Goal: Task Accomplishment & Management: Complete application form

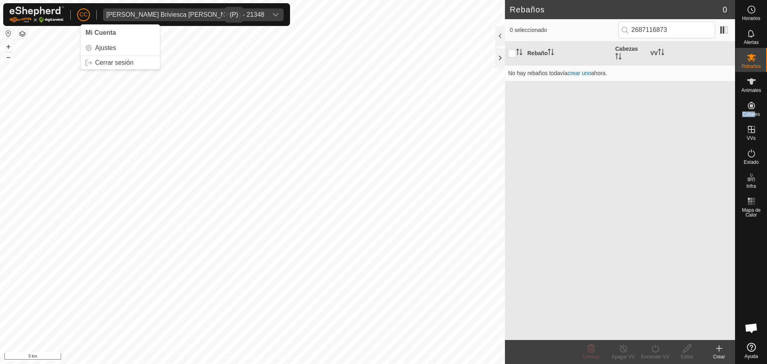
click at [273, 16] on icon "dropdown trigger" at bounding box center [276, 15] width 6 height 6
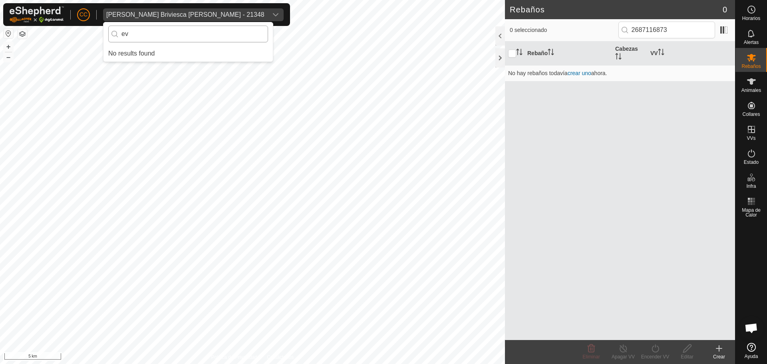
type input "e"
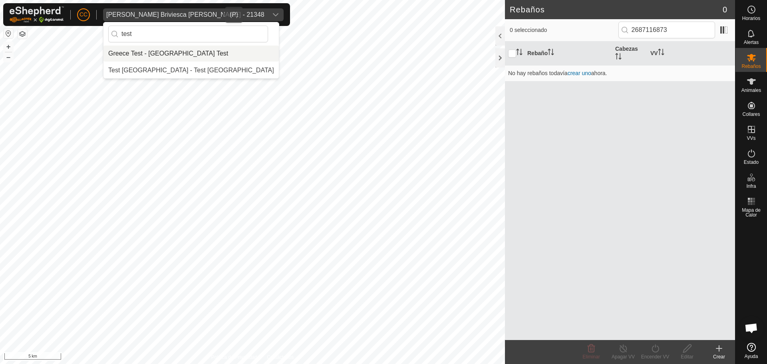
type input "test"
click at [168, 57] on li "Greece Test - [GEOGRAPHIC_DATA] Test" at bounding box center [191, 54] width 175 height 16
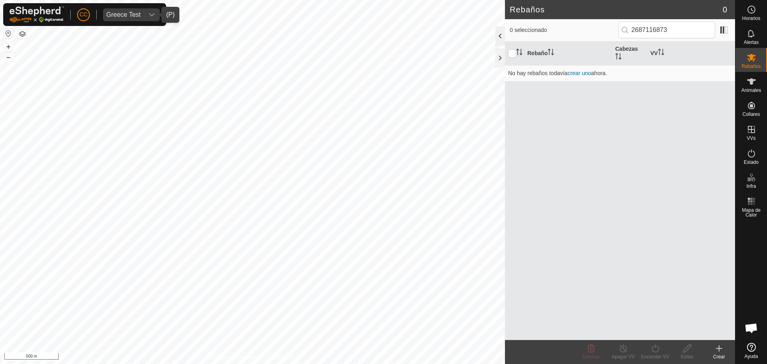
click at [498, 38] on div at bounding box center [501, 35] width 10 height 19
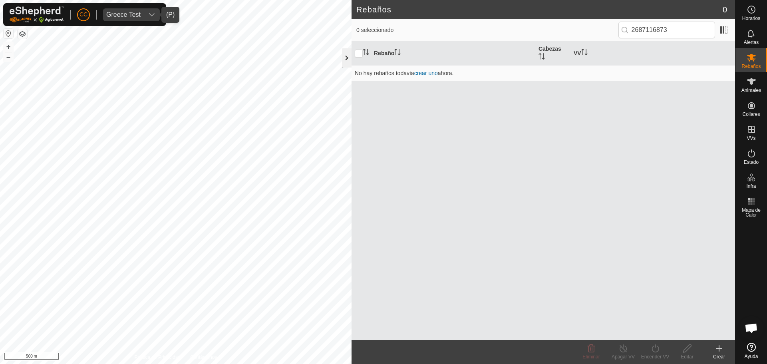
click at [346, 56] on div at bounding box center [347, 57] width 10 height 19
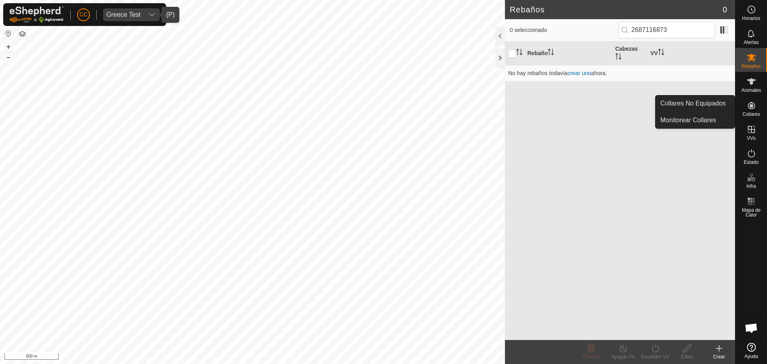
click at [753, 110] on icon at bounding box center [752, 106] width 10 height 10
click at [701, 102] on link "Collares No Equipados" at bounding box center [695, 104] width 79 height 16
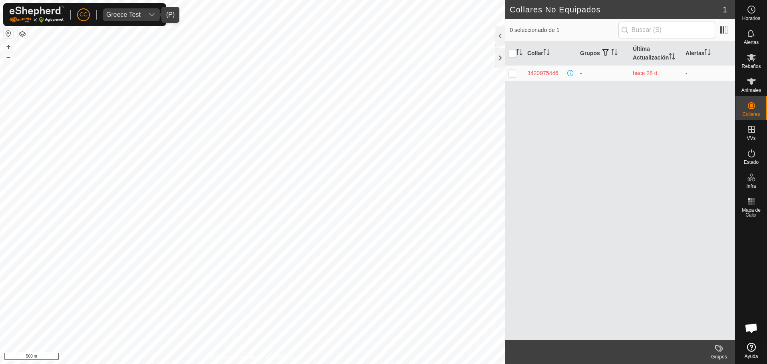
click at [514, 73] on p-checkbox at bounding box center [512, 73] width 8 height 6
checkbox input "true"
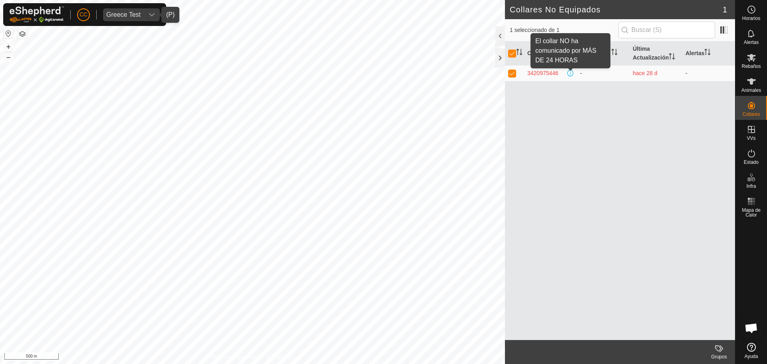
click at [569, 73] on span at bounding box center [571, 73] width 6 height 6
click at [555, 76] on div "3420975446" at bounding box center [543, 73] width 31 height 8
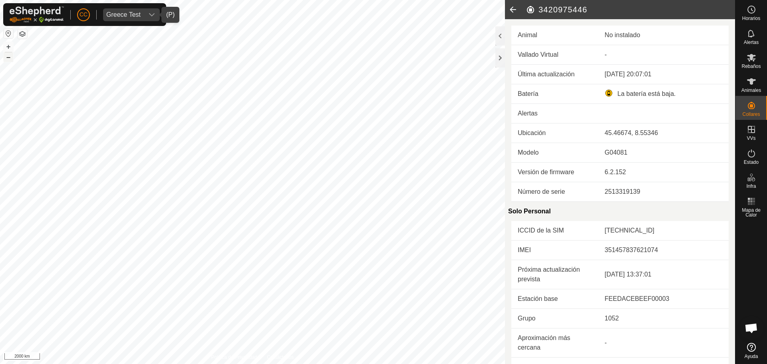
click at [9, 54] on button "–" at bounding box center [9, 57] width 10 height 10
click at [10, 55] on button "–" at bounding box center [9, 57] width 10 height 10
click at [8, 31] on button "button" at bounding box center [9, 34] width 10 height 10
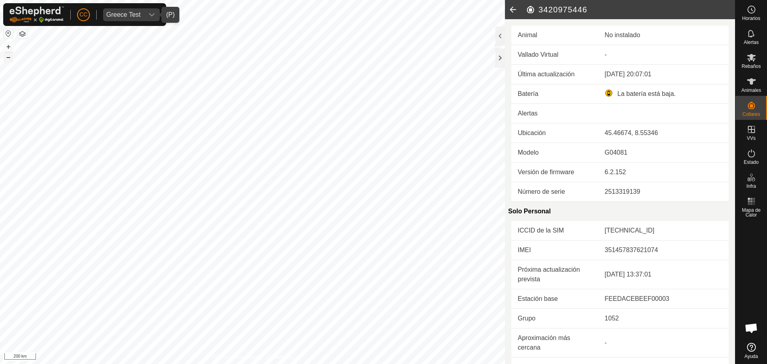
click at [5, 60] on button "–" at bounding box center [9, 57] width 10 height 10
click at [5, 59] on button "–" at bounding box center [9, 57] width 10 height 10
click at [5, 58] on button "–" at bounding box center [9, 57] width 10 height 10
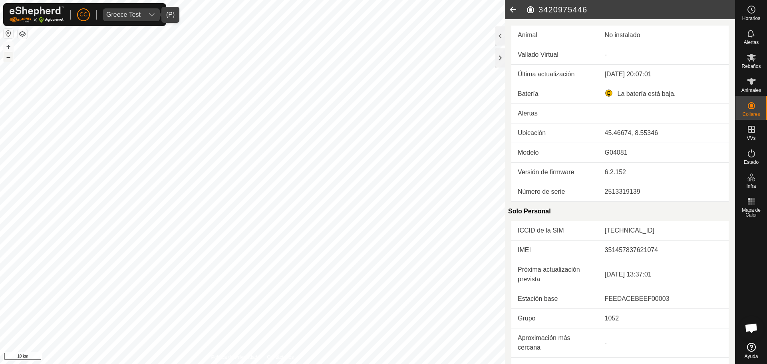
click at [6, 59] on button "–" at bounding box center [9, 57] width 10 height 10
click at [5, 59] on button "–" at bounding box center [9, 57] width 10 height 10
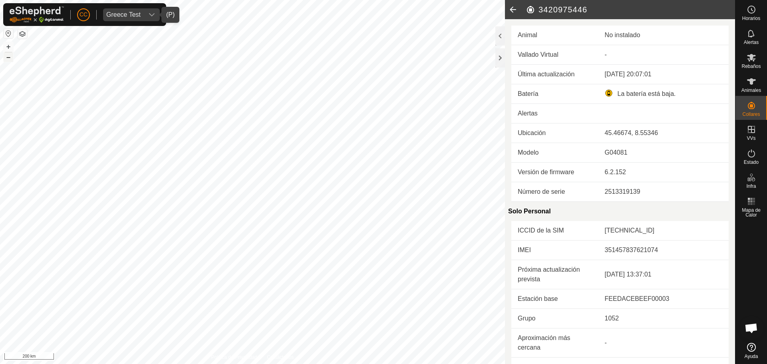
click at [5, 59] on button "–" at bounding box center [9, 57] width 10 height 10
click at [503, 60] on div at bounding box center [501, 57] width 10 height 19
click at [520, 7] on icon at bounding box center [513, 9] width 16 height 19
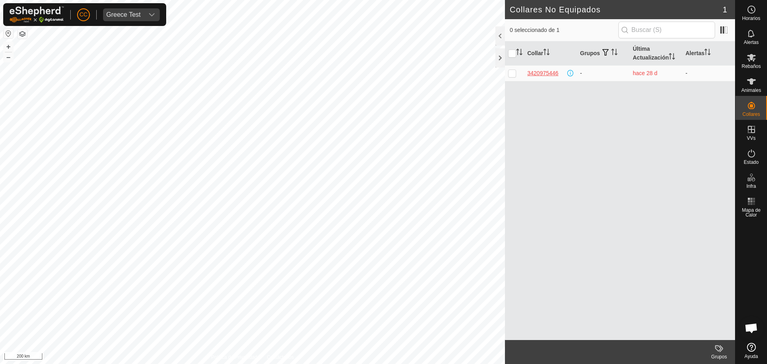
click at [537, 71] on div "3420975446" at bounding box center [543, 73] width 31 height 8
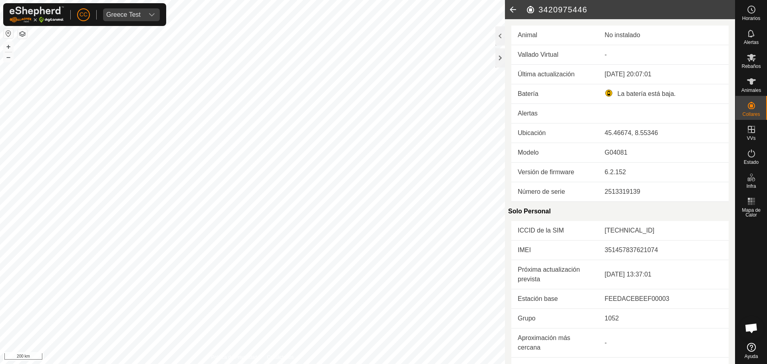
click at [512, 13] on icon at bounding box center [513, 9] width 16 height 19
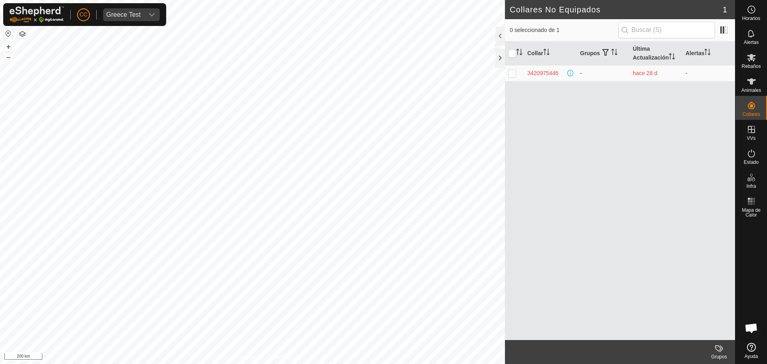
click at [511, 76] on p-checkbox at bounding box center [512, 73] width 8 height 6
checkbox input "true"
click at [511, 76] on p-checkbox at bounding box center [512, 73] width 8 height 6
checkbox input "false"
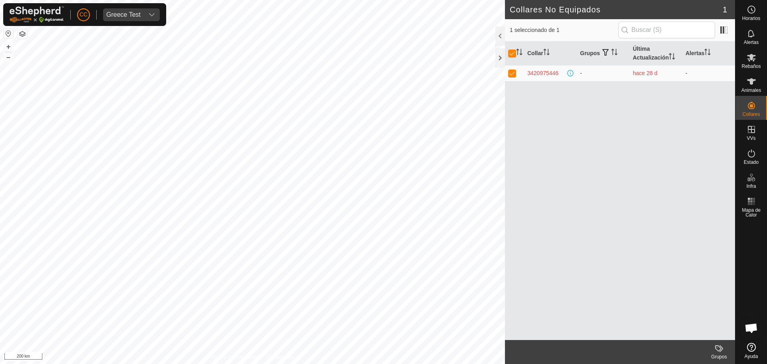
checkbox input "false"
click at [568, 71] on span at bounding box center [571, 73] width 6 height 6
click at [568, 72] on span at bounding box center [571, 73] width 6 height 6
click at [571, 72] on span at bounding box center [571, 73] width 6 height 6
click at [553, 72] on div "3420975446" at bounding box center [543, 73] width 31 height 8
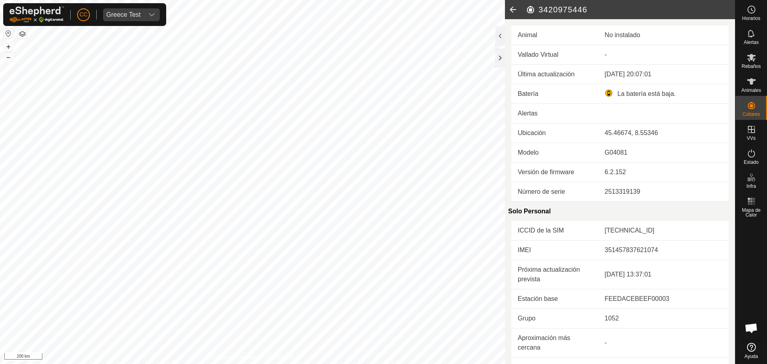
click at [508, 8] on icon at bounding box center [513, 9] width 16 height 19
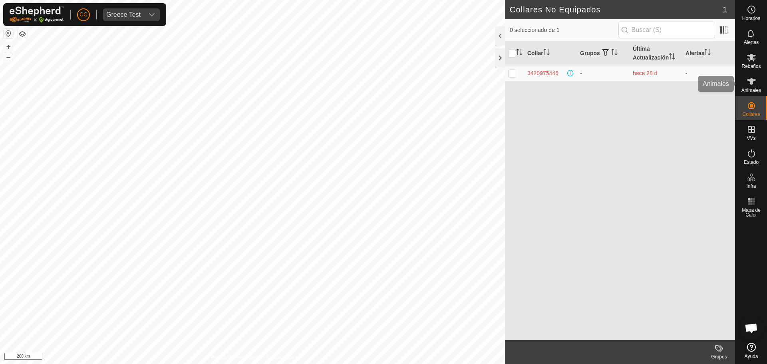
click at [756, 86] on es-animals-svg-icon at bounding box center [752, 81] width 14 height 13
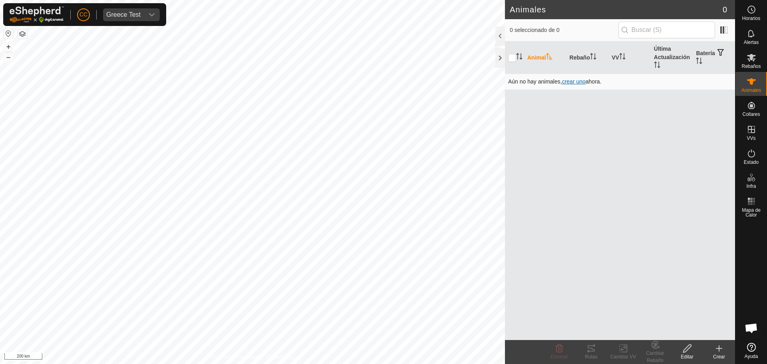
click at [576, 78] on span "crear uno" at bounding box center [574, 81] width 24 height 6
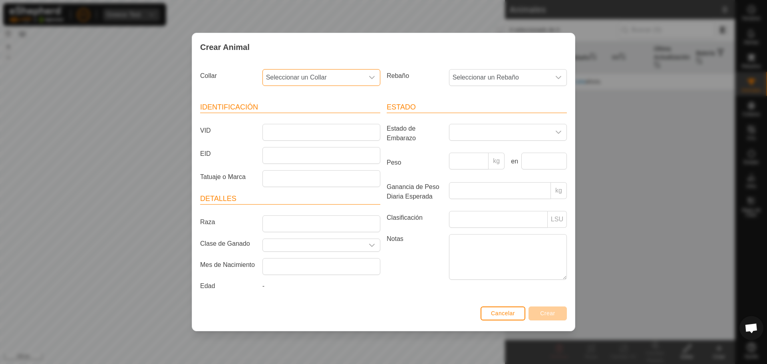
click at [338, 81] on span "Seleccionar un Collar" at bounding box center [313, 78] width 101 height 16
click at [300, 138] on li "3420975446" at bounding box center [321, 136] width 117 height 16
click at [485, 81] on span "Seleccionar un Rebaño" at bounding box center [500, 78] width 101 height 16
click at [293, 135] on input "VID" at bounding box center [322, 132] width 118 height 17
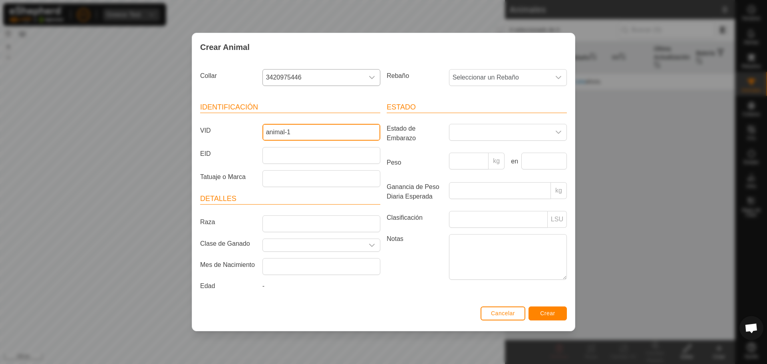
type input "animal-1"
click at [546, 309] on button "Crear" at bounding box center [548, 314] width 38 height 14
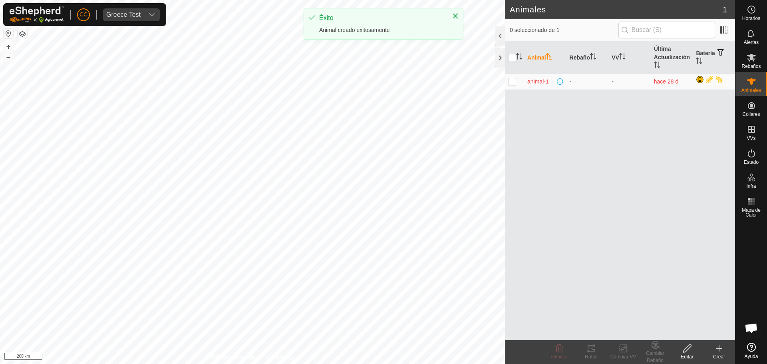
click at [542, 84] on span "animal-1" at bounding box center [539, 82] width 22 height 8
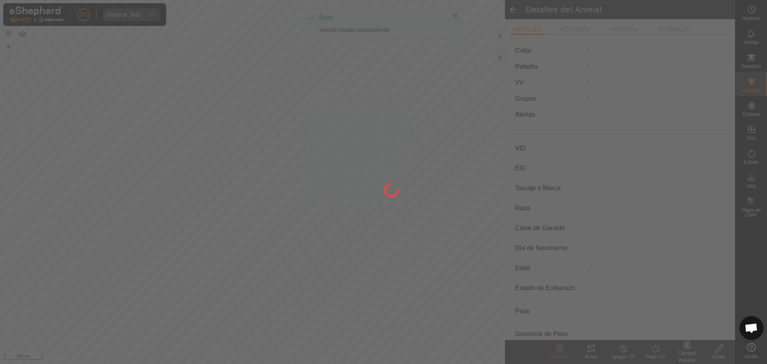
type input "animal-1"
type input "-"
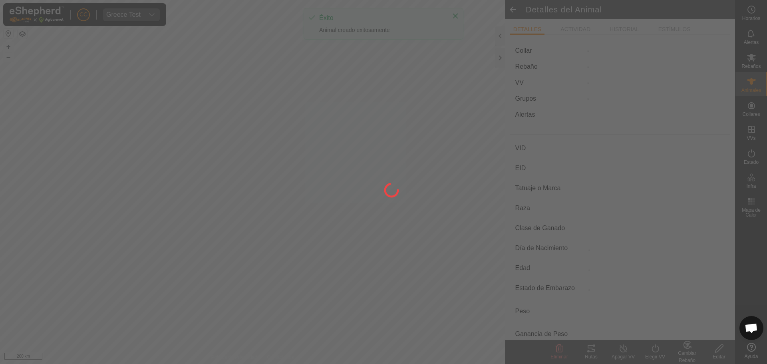
type input "0 kg"
type input "-"
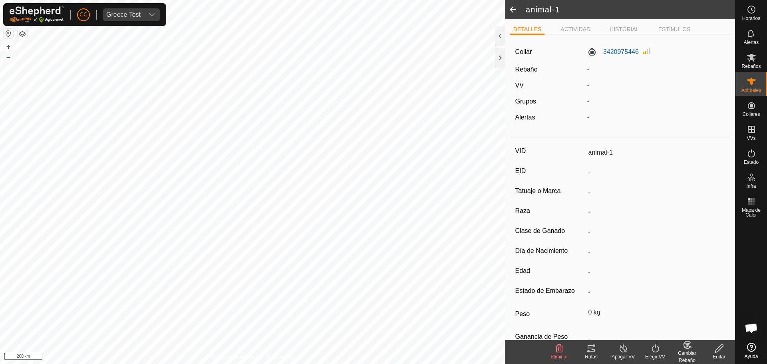
click at [592, 351] on icon at bounding box center [591, 348] width 7 height 6
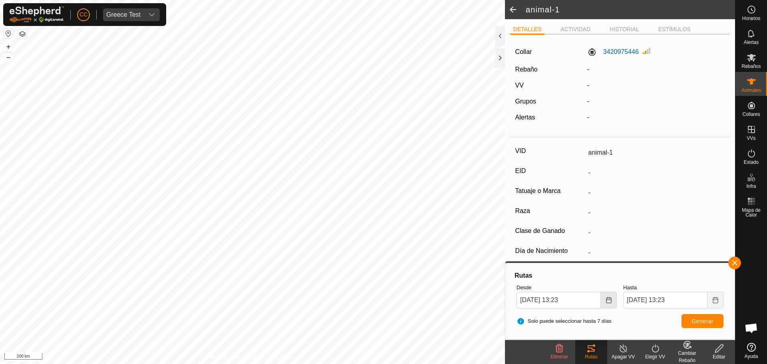
click at [606, 296] on button "Choose Date" at bounding box center [609, 300] width 16 height 17
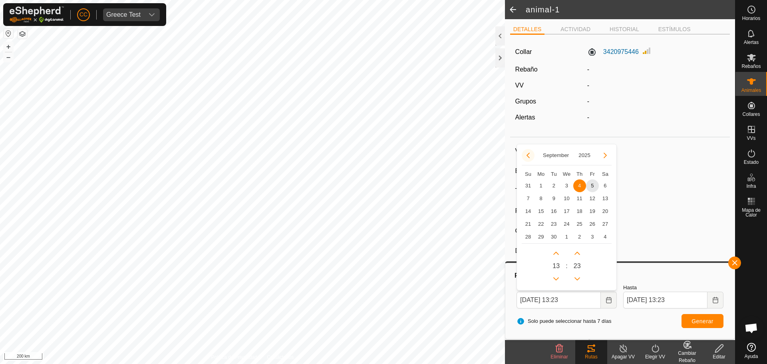
click at [529, 154] on button "Previous Month" at bounding box center [528, 155] width 13 height 13
click at [590, 184] on span "1" at bounding box center [592, 185] width 13 height 13
type input "01 Aug, 2025 13:23"
type input "08 Aug, 2025 13:23"
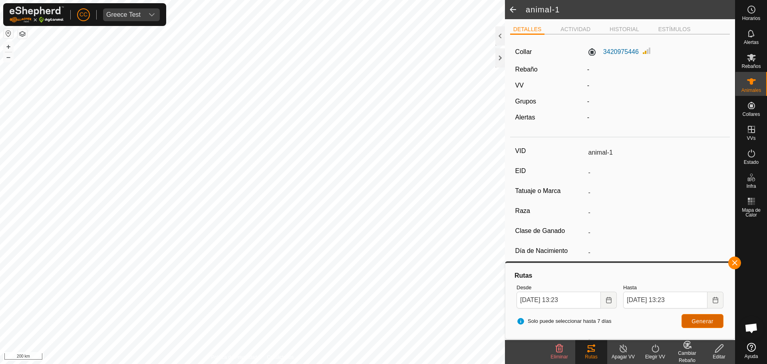
click at [703, 322] on span "Generar" at bounding box center [703, 321] width 22 height 6
click at [719, 303] on button "Choose Date" at bounding box center [716, 300] width 16 height 17
click at [690, 218] on td "28" at bounding box center [686, 224] width 13 height 13
click at [696, 221] on span "29" at bounding box center [699, 224] width 13 height 13
type input "22 Aug, 2025 13:23"
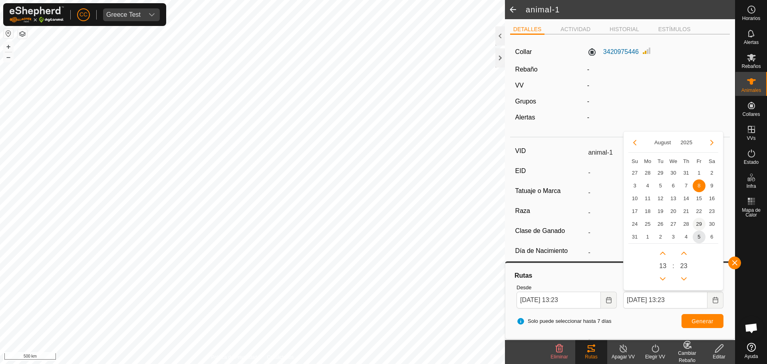
type input "29 Aug, 2025 13:23"
click at [701, 316] on button "Generar" at bounding box center [703, 321] width 42 height 14
click at [606, 303] on button "Choose Date" at bounding box center [609, 300] width 16 height 17
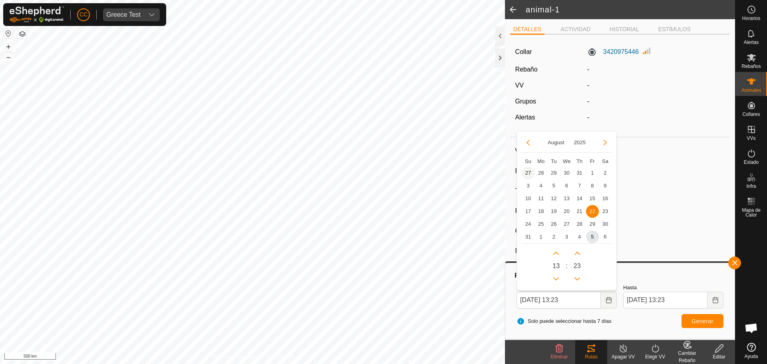
click at [524, 175] on span "27" at bounding box center [528, 173] width 13 height 13
type input "27 Jul, 2025 13:23"
type input "03 Aug, 2025 13:23"
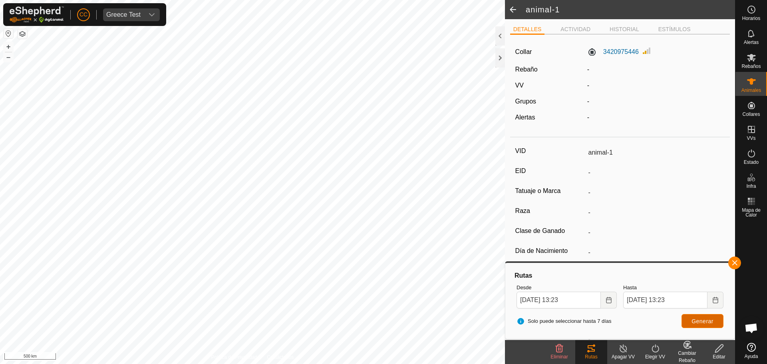
click at [712, 317] on button "Generar" at bounding box center [703, 321] width 42 height 14
click at [607, 303] on icon "Choose Date" at bounding box center [609, 300] width 6 height 6
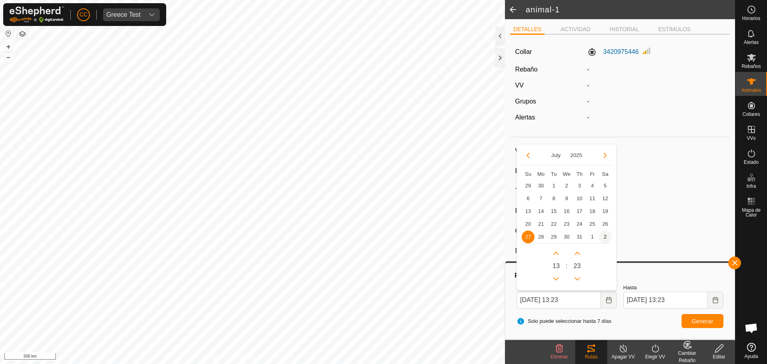
click at [602, 236] on span "2" at bounding box center [605, 237] width 13 height 13
type input "02 Aug, 2025 13:23"
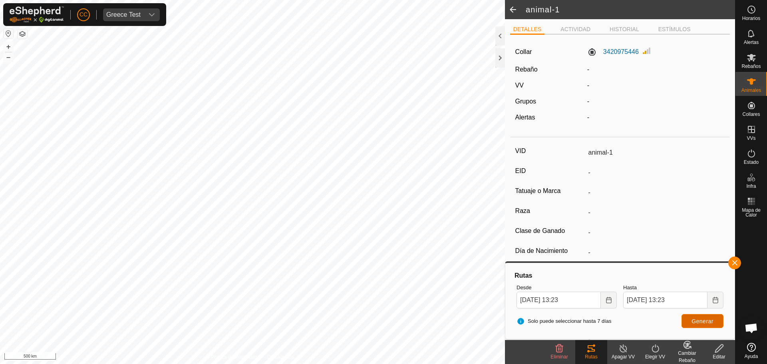
click at [693, 322] on span "Generar" at bounding box center [703, 321] width 22 height 6
click at [713, 297] on icon "Choose Date" at bounding box center [716, 300] width 6 height 6
click at [709, 184] on span "9" at bounding box center [712, 185] width 13 height 13
type input "09 Aug, 2025 13:23"
click at [709, 320] on span "Generar" at bounding box center [703, 321] width 22 height 6
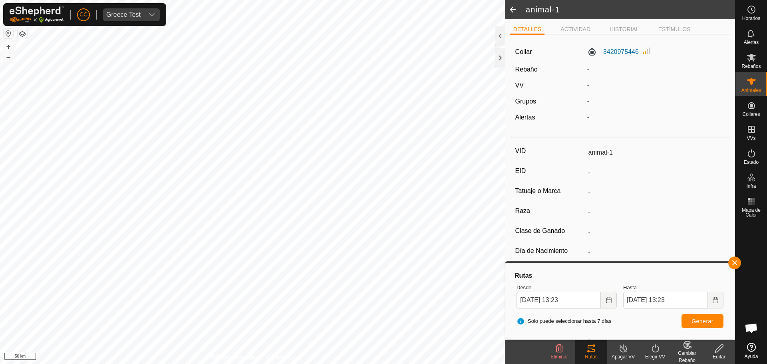
click at [587, 283] on div "Desde 02 Aug, 2025 13:23" at bounding box center [567, 296] width 107 height 31
click at [131, 14] on div "Greece Test" at bounding box center [123, 15] width 34 height 6
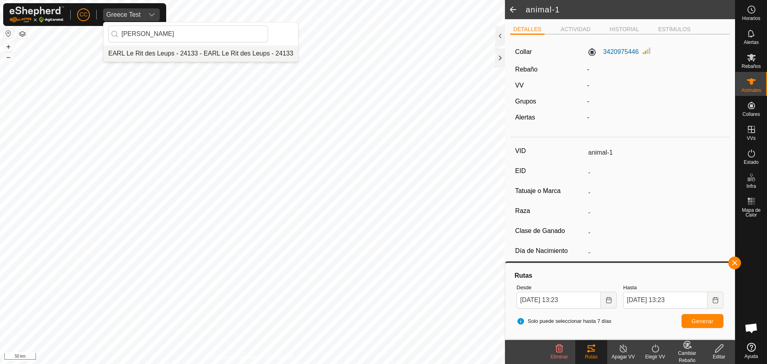
type input "earl"
click at [151, 51] on li "EARL Le Rit des Leups - 24133 - EARL Le Rit des Leups - 24133" at bounding box center [201, 54] width 195 height 16
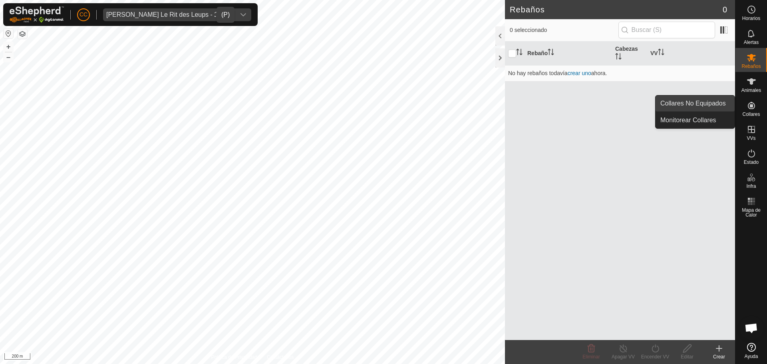
drag, startPoint x: 726, startPoint y: 99, endPoint x: 722, endPoint y: 96, distance: 4.7
click at [722, 96] on link "Collares No Equipados" at bounding box center [695, 104] width 79 height 16
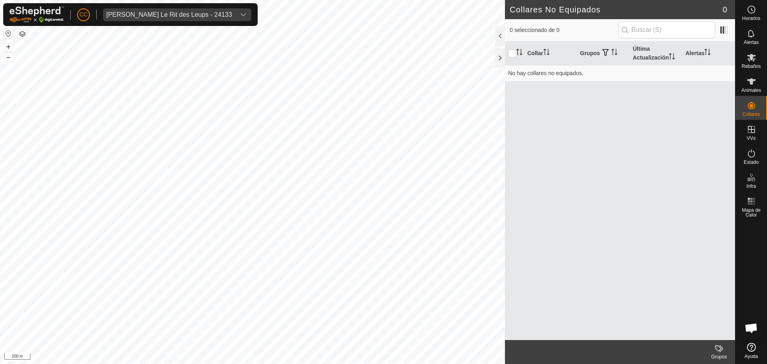
drag, startPoint x: 598, startPoint y: 156, endPoint x: 558, endPoint y: 158, distance: 39.6
click at [598, 156] on div "Collar Grupos Última Actualización Alertas No hay collares no equipados." at bounding box center [620, 191] width 230 height 299
